Goal: Navigation & Orientation: Find specific page/section

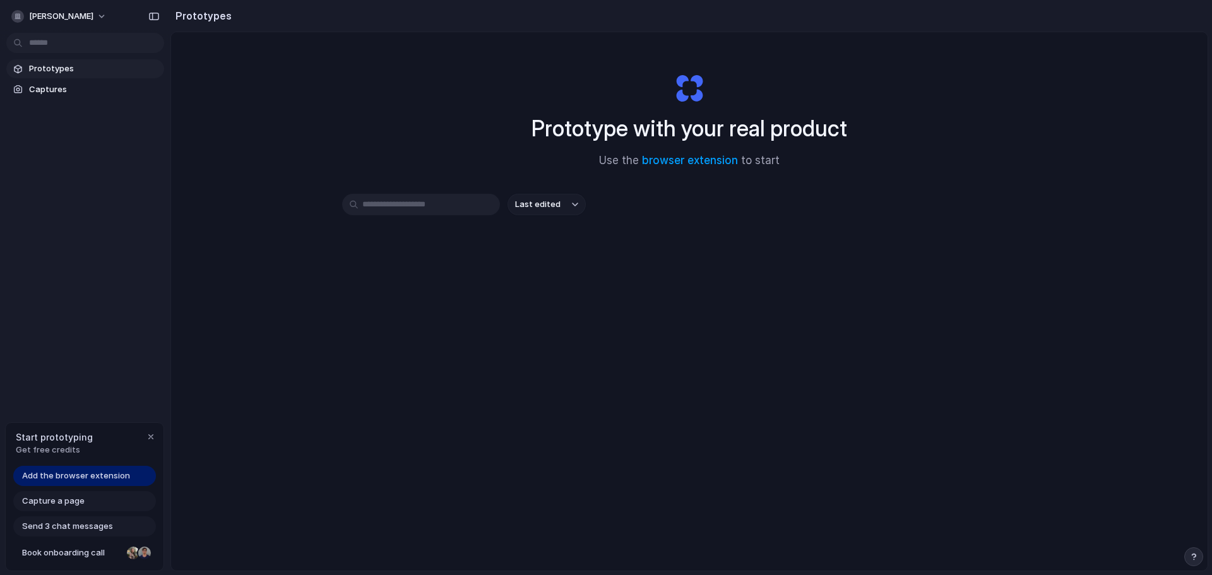
click at [109, 475] on span "Add the browser extension" at bounding box center [76, 476] width 108 height 13
click at [152, 438] on div "button" at bounding box center [151, 437] width 10 height 10
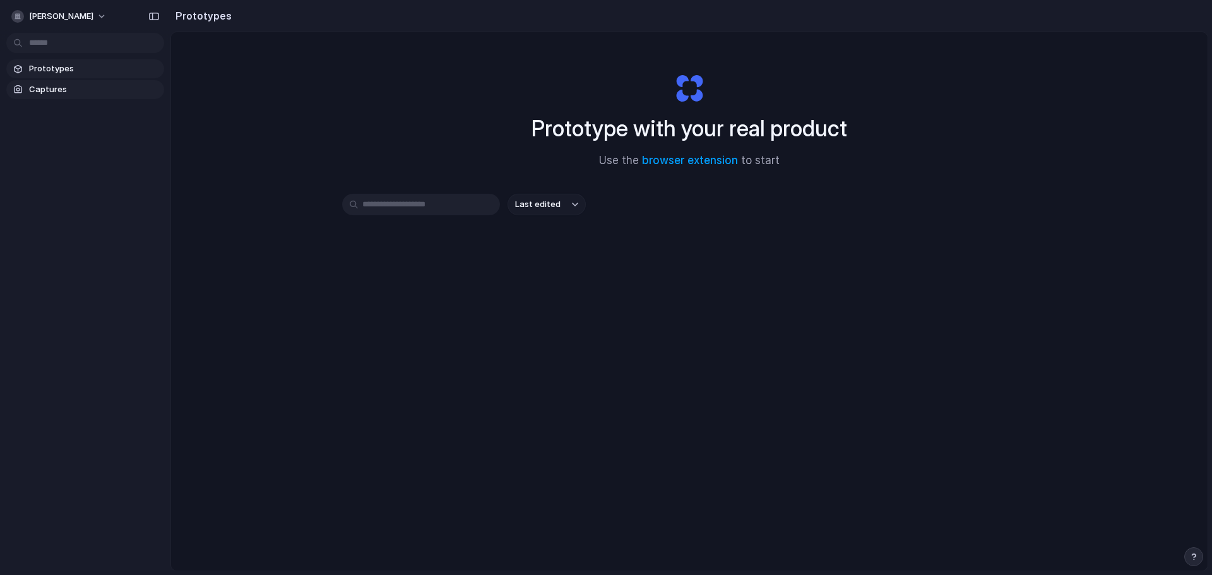
click at [46, 85] on span "Captures" at bounding box center [94, 89] width 130 height 13
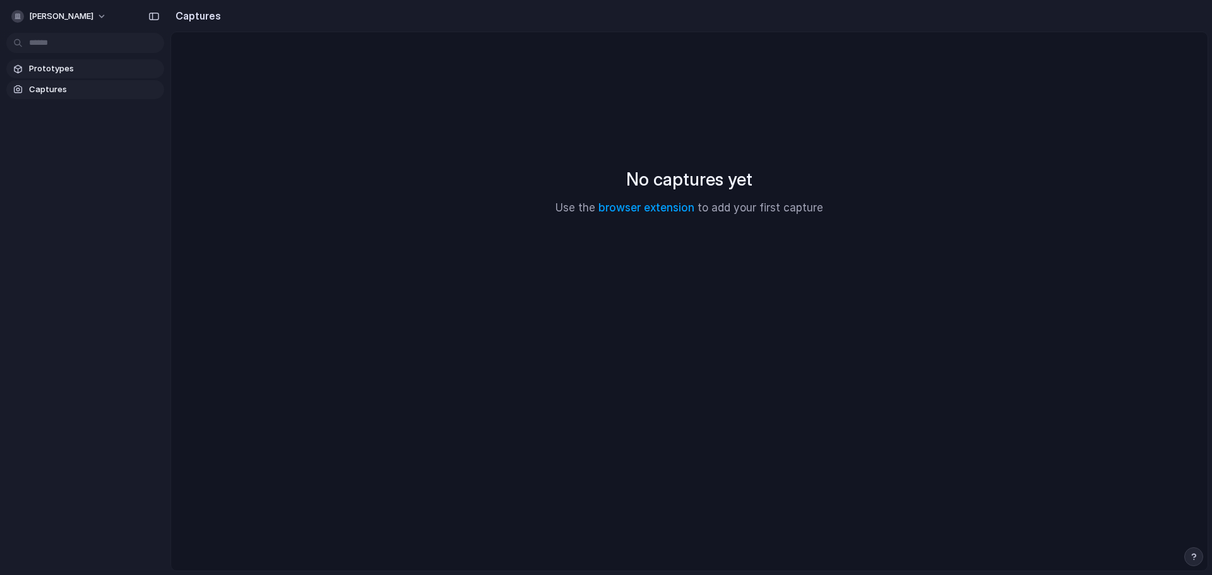
click at [62, 68] on span "Prototypes" at bounding box center [94, 69] width 130 height 13
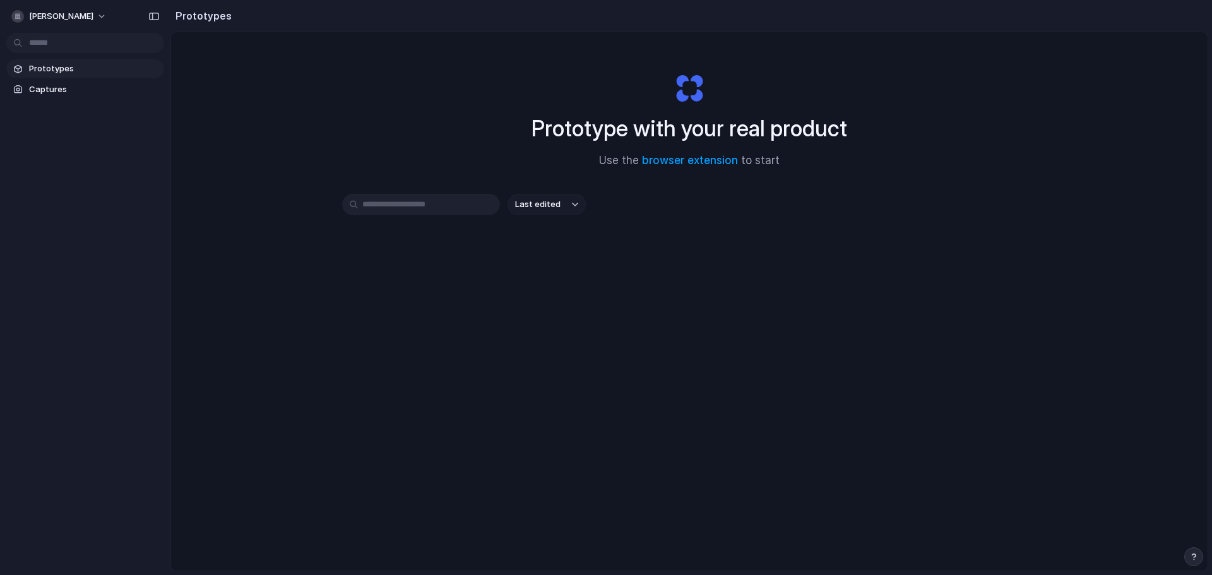
click at [447, 213] on input "text" at bounding box center [421, 204] width 158 height 21
